Goal: Transaction & Acquisition: Purchase product/service

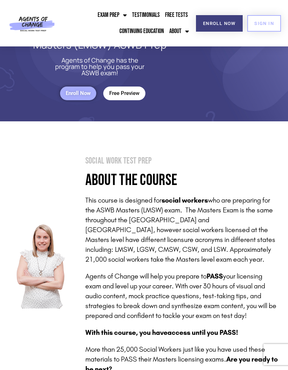
scroll to position [18, 0]
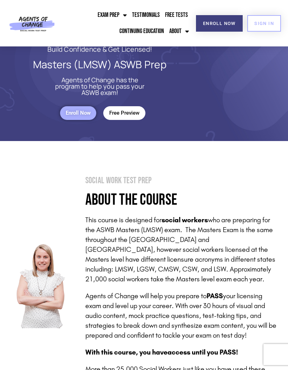
click at [117, 108] on link "Free Preview" at bounding box center [124, 113] width 42 height 14
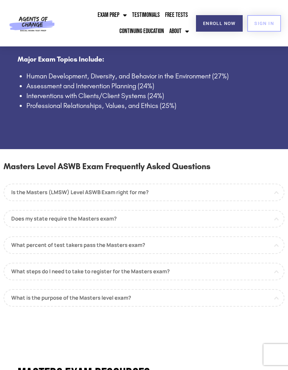
scroll to position [550, 0]
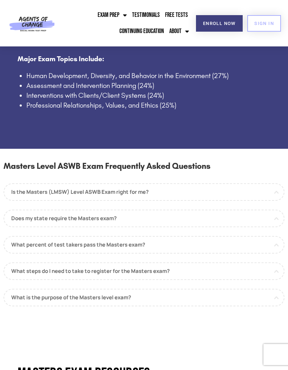
click at [44, 192] on link "Is the Masters (LMSW) Level ASWB Exam right for me?" at bounding box center [144, 192] width 281 height 18
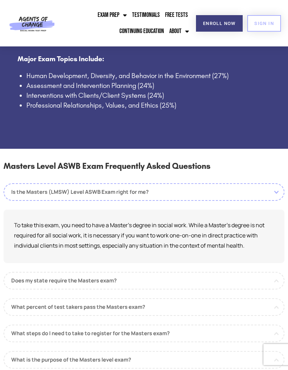
click at [47, 189] on link "Is the Masters (LMSW) Level ASWB Exam right for me?" at bounding box center [144, 192] width 281 height 18
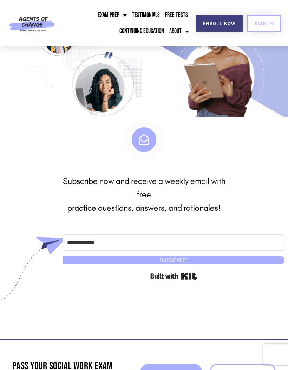
scroll to position [2258, 0]
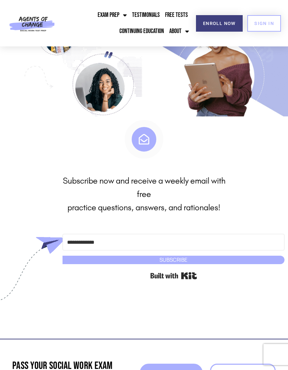
click at [222, 21] on span "Enroll Now" at bounding box center [219, 23] width 33 height 5
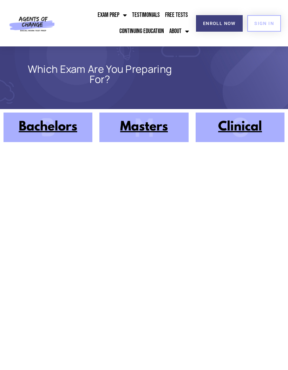
click at [129, 124] on img at bounding box center [143, 127] width 89 height 30
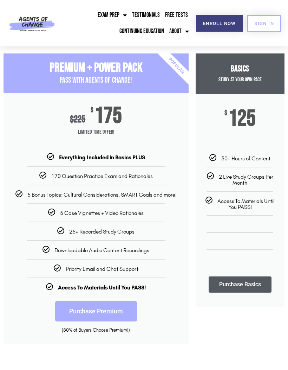
click at [121, 13] on span "Menu" at bounding box center [123, 14] width 7 height 13
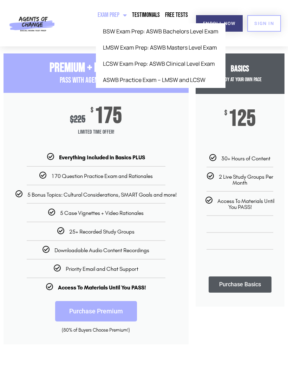
click at [161, 7] on link "Testimonials" at bounding box center [145, 15] width 31 height 16
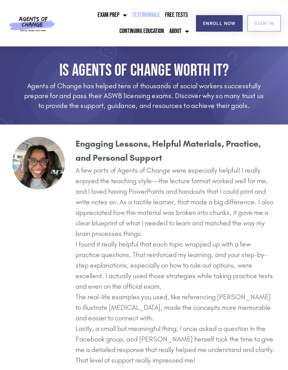
click at [177, 15] on link "Free Tests" at bounding box center [176, 15] width 26 height 16
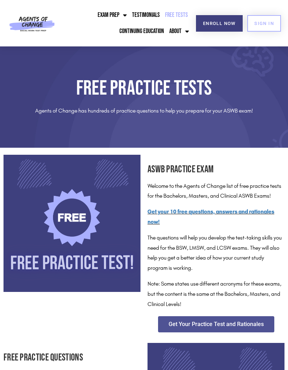
click at [110, 22] on link "Exam Prep" at bounding box center [112, 15] width 33 height 16
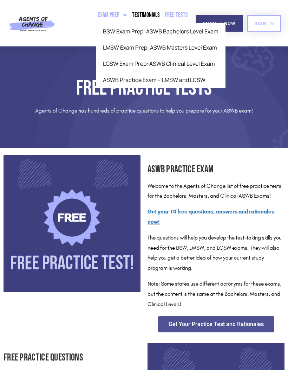
click at [168, 50] on link "LMSW Exam Prep: ASWB Masters Level Exam" at bounding box center [161, 47] width 130 height 16
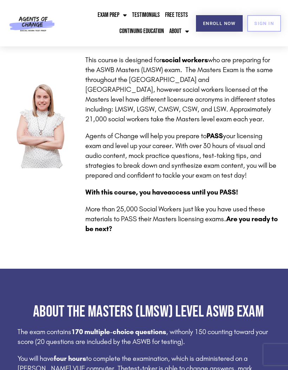
scroll to position [171, 0]
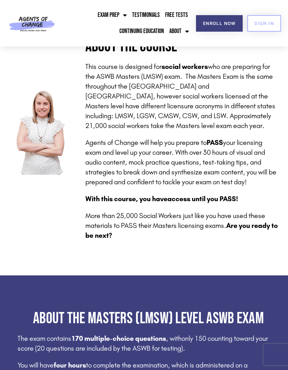
click at [219, 21] on span "Enroll Now" at bounding box center [219, 23] width 33 height 5
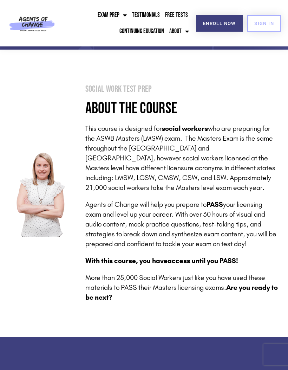
scroll to position [108, 0]
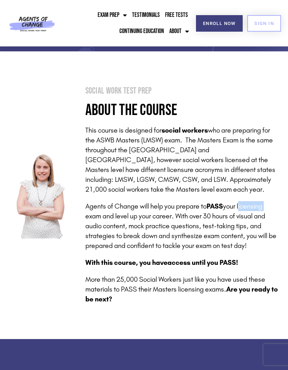
click at [267, 253] on div "This course is designed for social workers who are preparing for the ASWB Maste…" at bounding box center [182, 214] width 194 height 179
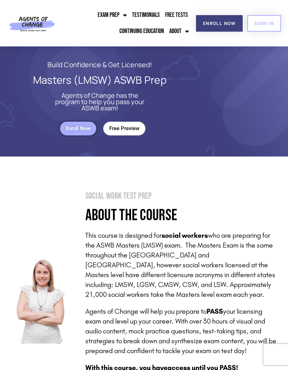
scroll to position [0, 0]
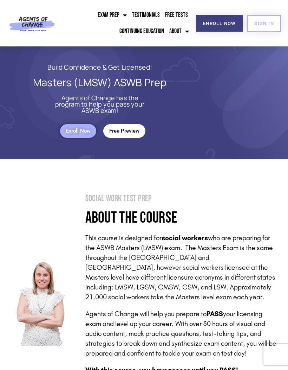
click at [214, 16] on link "Enroll Now" at bounding box center [219, 23] width 47 height 17
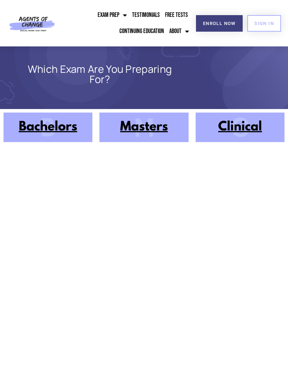
click at [153, 126] on img at bounding box center [143, 127] width 89 height 30
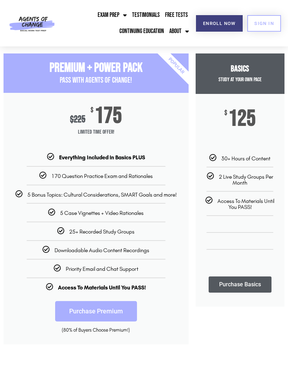
scroll to position [2, 0]
